Goal: Task Accomplishment & Management: Use online tool/utility

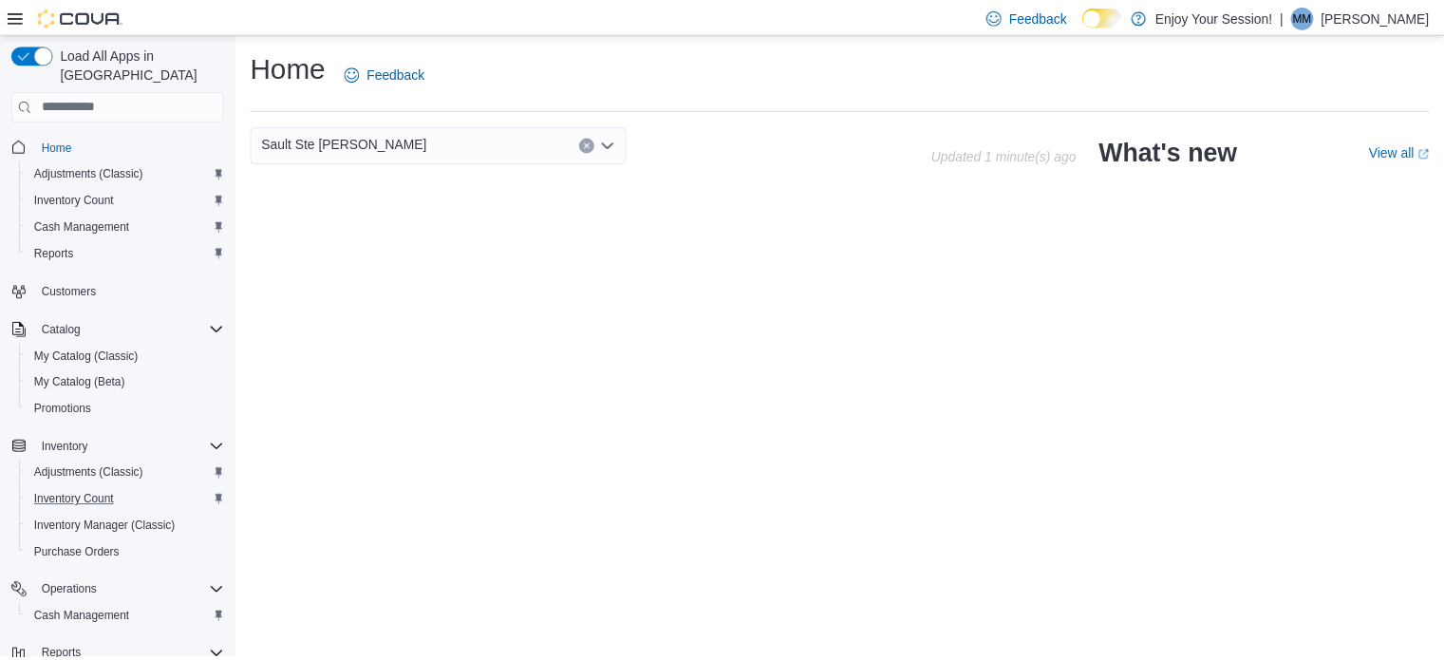
scroll to position [99, 0]
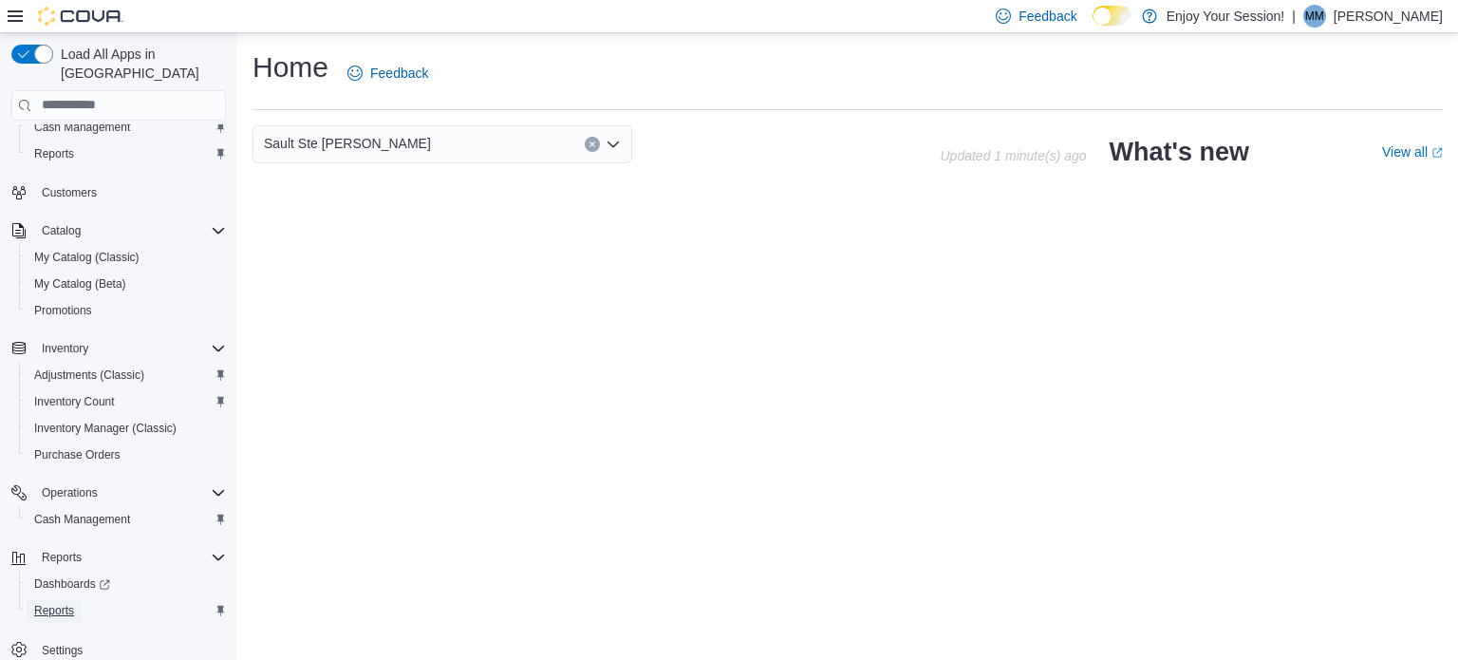
click at [53, 603] on span "Reports" at bounding box center [54, 610] width 40 height 15
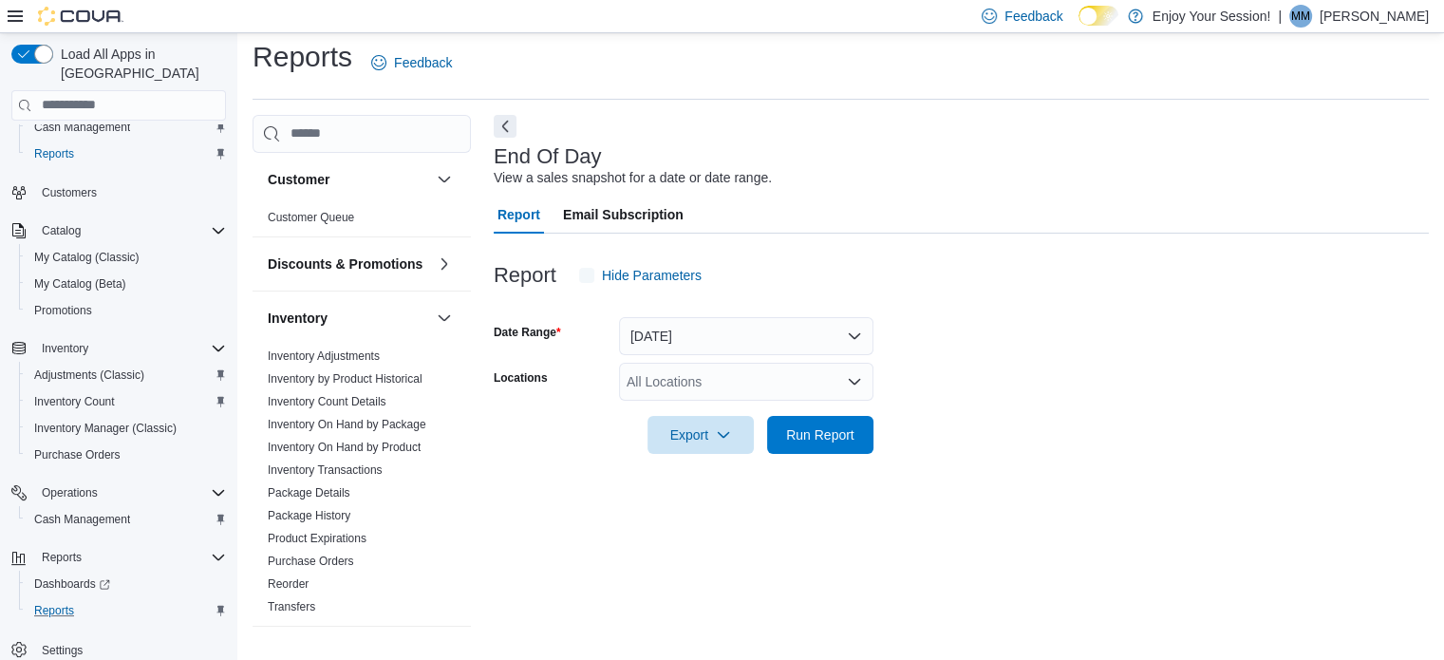
scroll to position [12, 0]
click at [710, 383] on div "All Locations" at bounding box center [746, 380] width 254 height 38
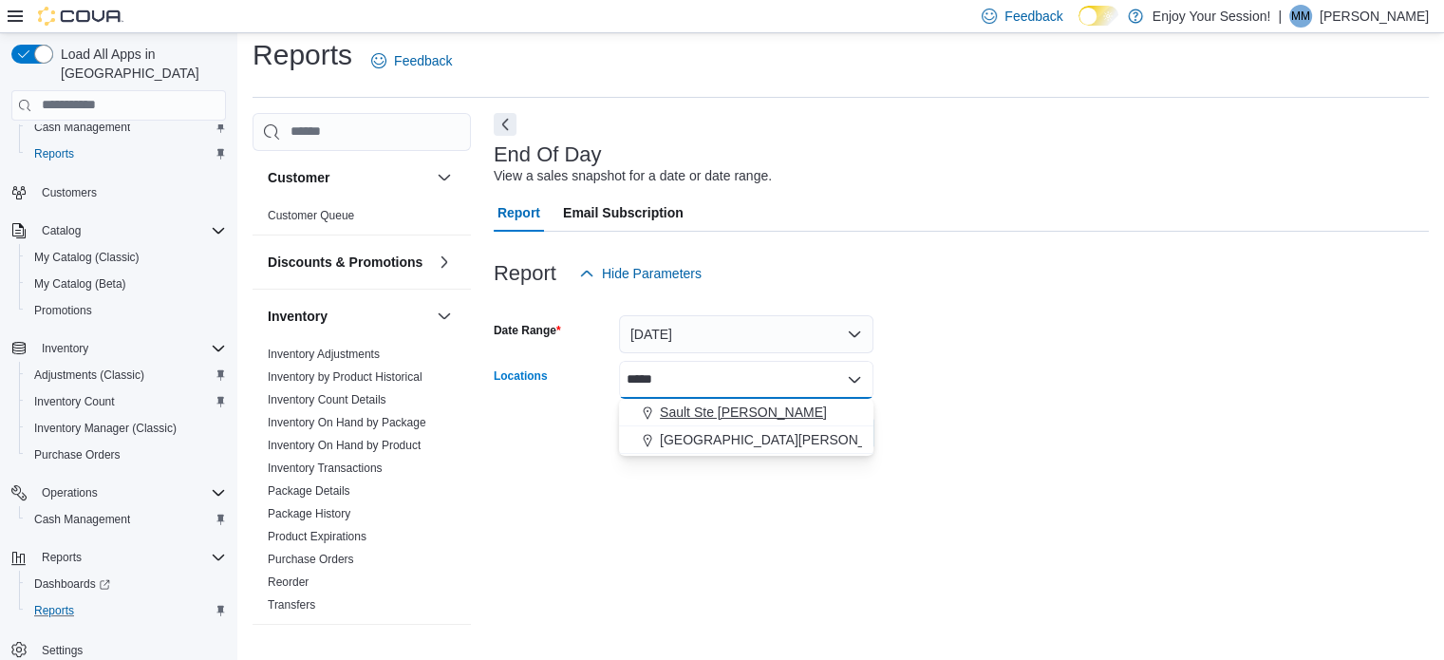
type input "*****"
click at [688, 399] on button "Sault Ste [PERSON_NAME]" at bounding box center [746, 413] width 254 height 28
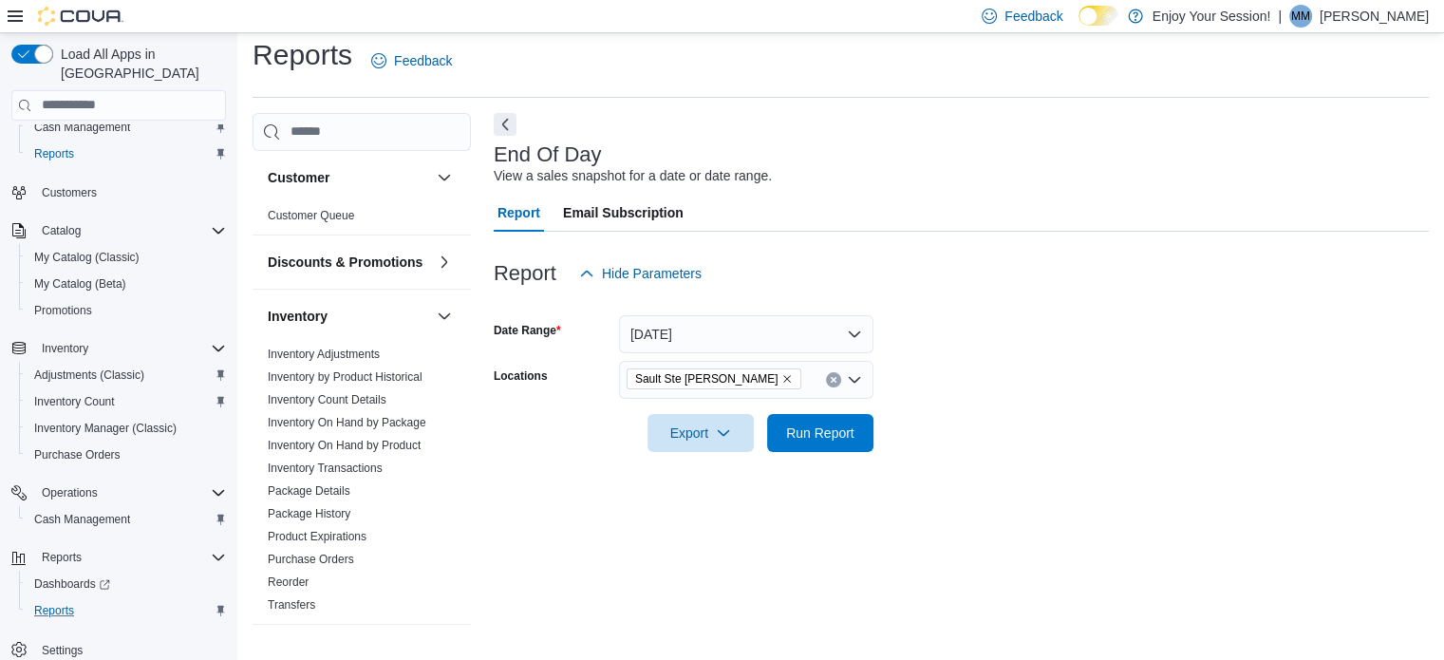
click at [961, 513] on div "End Of Day View a sales snapshot for a date or date range. Report Email Subscri…" at bounding box center [961, 379] width 935 height 532
click at [816, 428] on span "Run Report" at bounding box center [820, 431] width 68 height 19
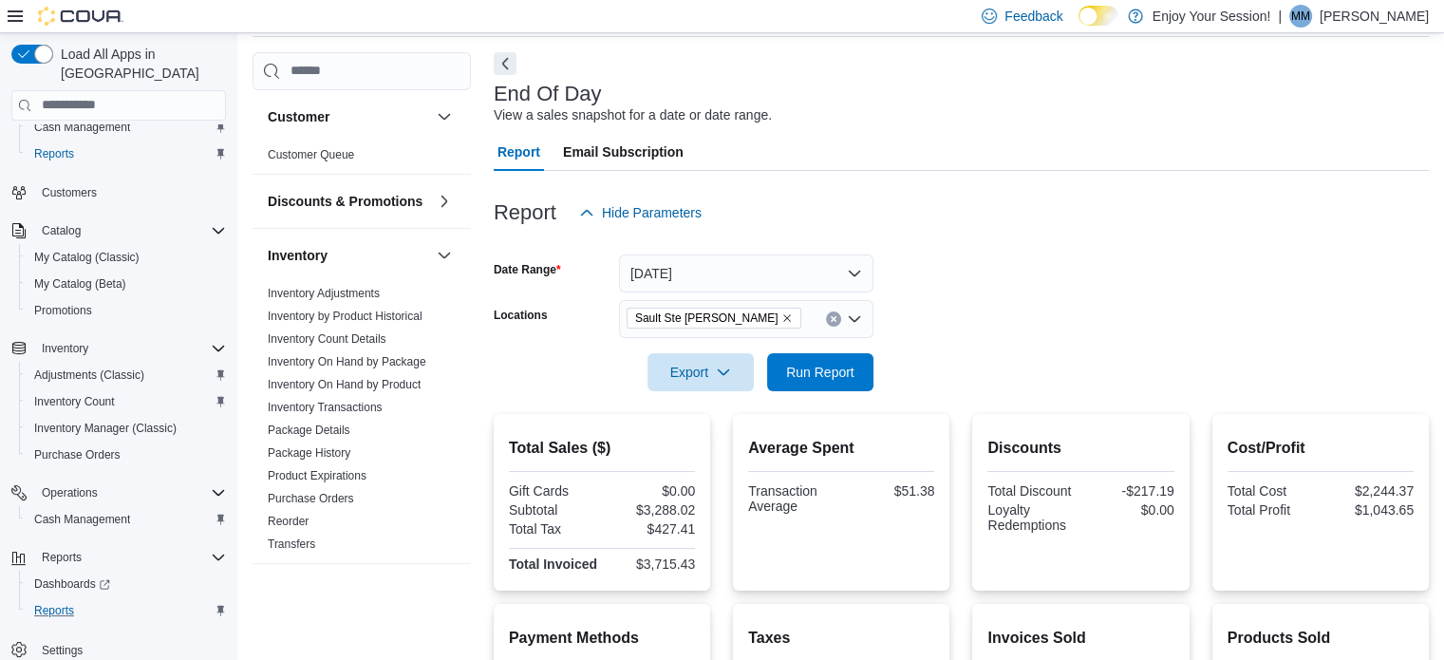
scroll to position [65, 0]
